Goal: Find contact information: Find contact information

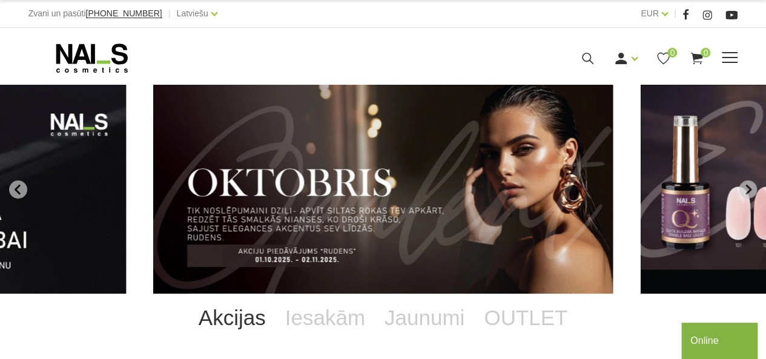
click at [732, 57] on span at bounding box center [730, 57] width 16 height 1
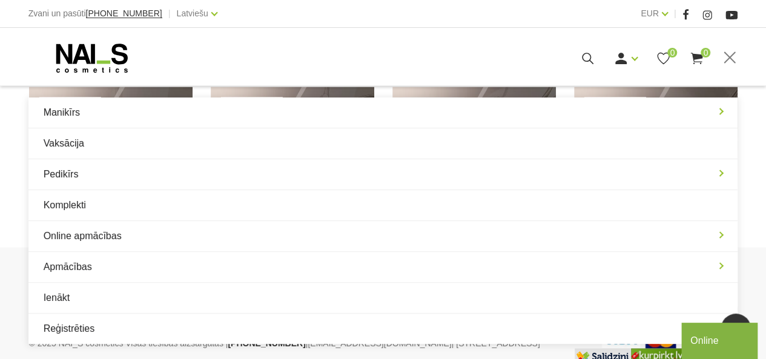
scroll to position [1002, 0]
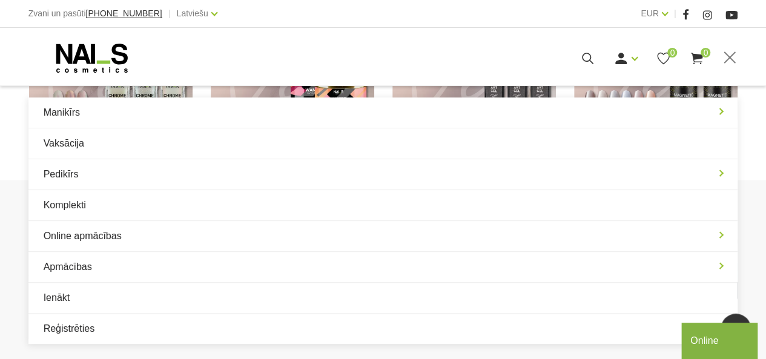
click at [757, 257] on div "KĀ IEPIRKTIES KĀ APMAKSĀT RĒĶINUS PAR PREČU PIEGĀDI [GEOGRAPHIC_DATA] LIETOŠANA…" at bounding box center [383, 270] width 766 height 181
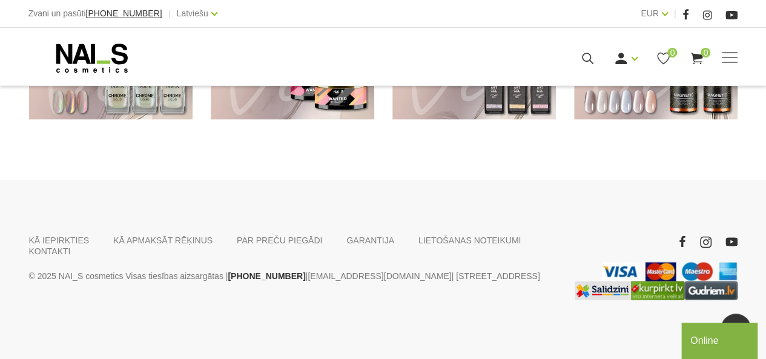
click at [525, 232] on div "KĀ IEPIRKTIES KĀ APMAKSĀT RĒĶINUS PAR PREČU PIEGĀDI [GEOGRAPHIC_DATA] LIETOŠANA…" at bounding box center [383, 270] width 766 height 181
click at [71, 245] on link "KONTAKTI" at bounding box center [50, 250] width 42 height 11
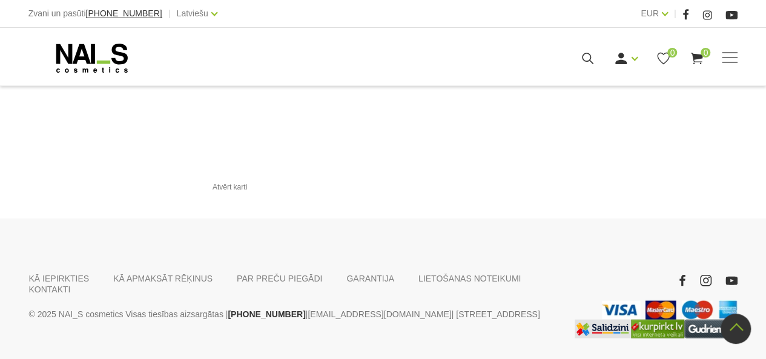
scroll to position [1495, 0]
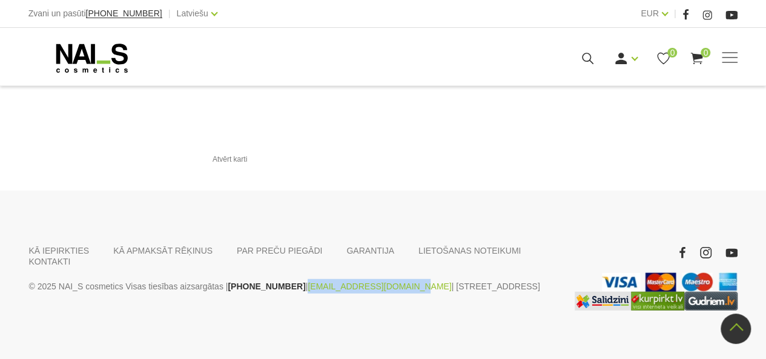
drag, startPoint x: 381, startPoint y: 263, endPoint x: 288, endPoint y: 265, distance: 92.7
click at [288, 279] on p "© 2025 NAI_S cosmetics Visas tiesības aizsargātas | +37120446646 | veikals@nais…" at bounding box center [292, 286] width 527 height 15
copy link "[EMAIL_ADDRESS][DOMAIN_NAME]"
